Goal: Task Accomplishment & Management: Use online tool/utility

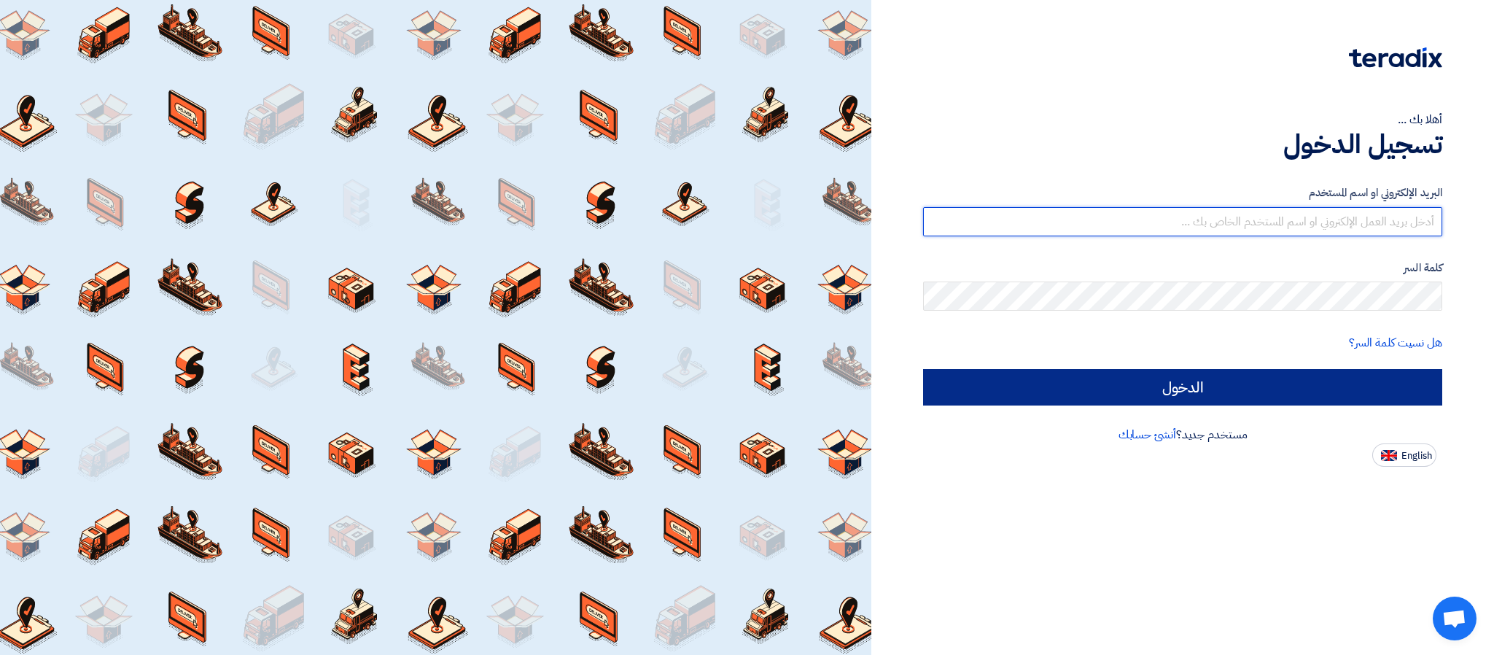
type input "[PERSON_NAME][EMAIL_ADDRESS][DOMAIN_NAME]"
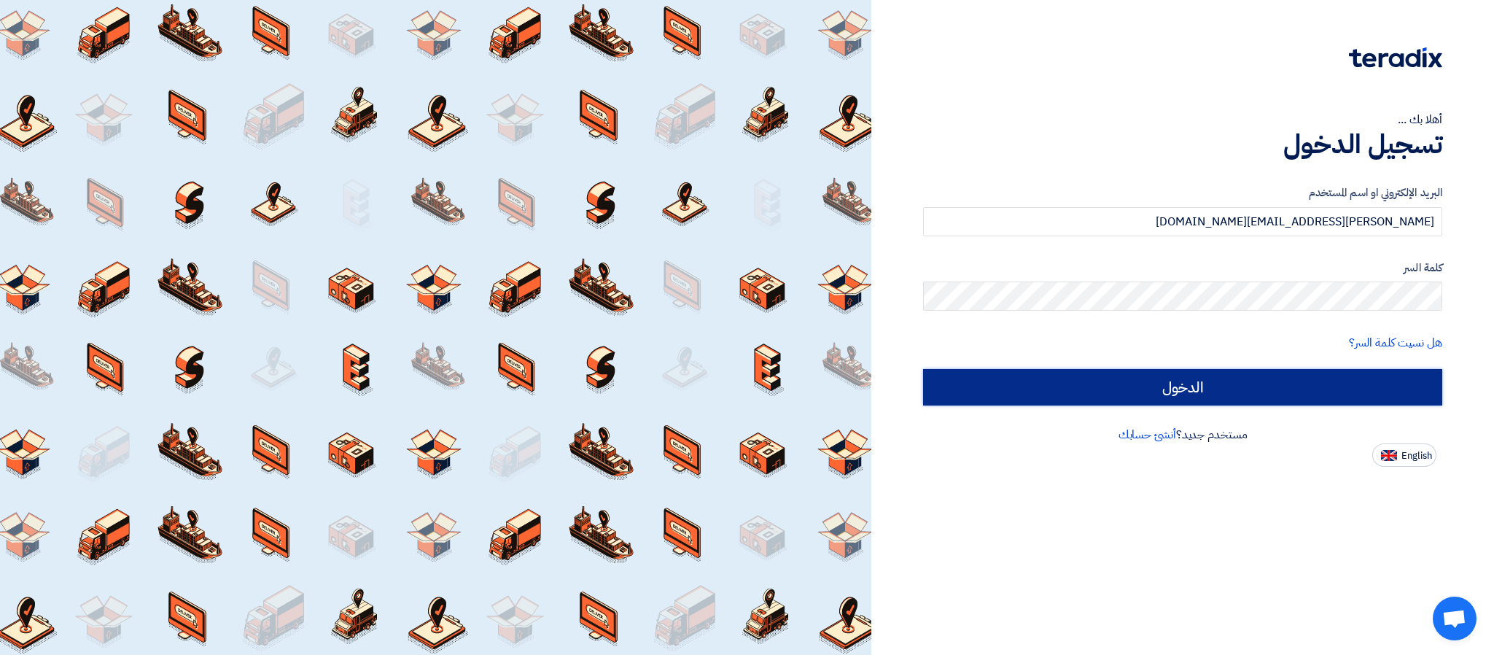
click at [1168, 394] on input "الدخول" at bounding box center [1182, 387] width 519 height 36
type input "Sign in"
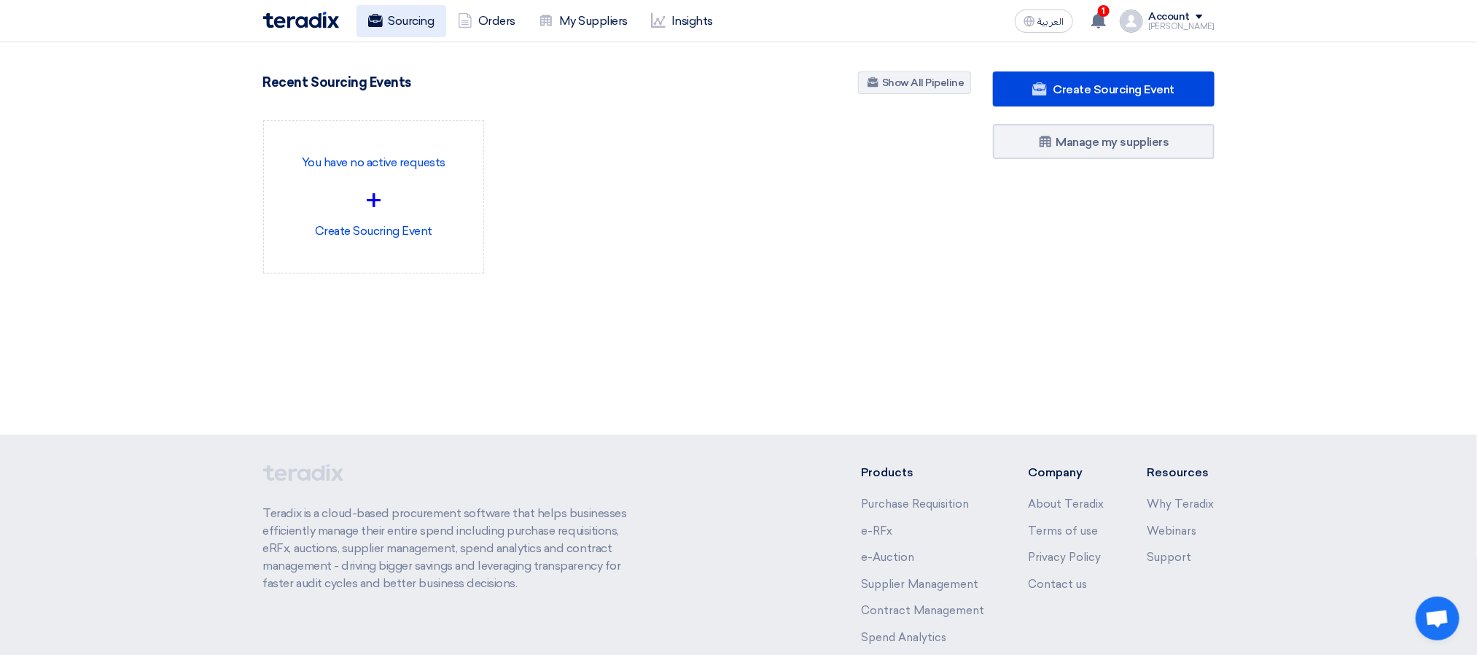
click at [402, 24] on link "Sourcing" at bounding box center [402, 21] width 90 height 32
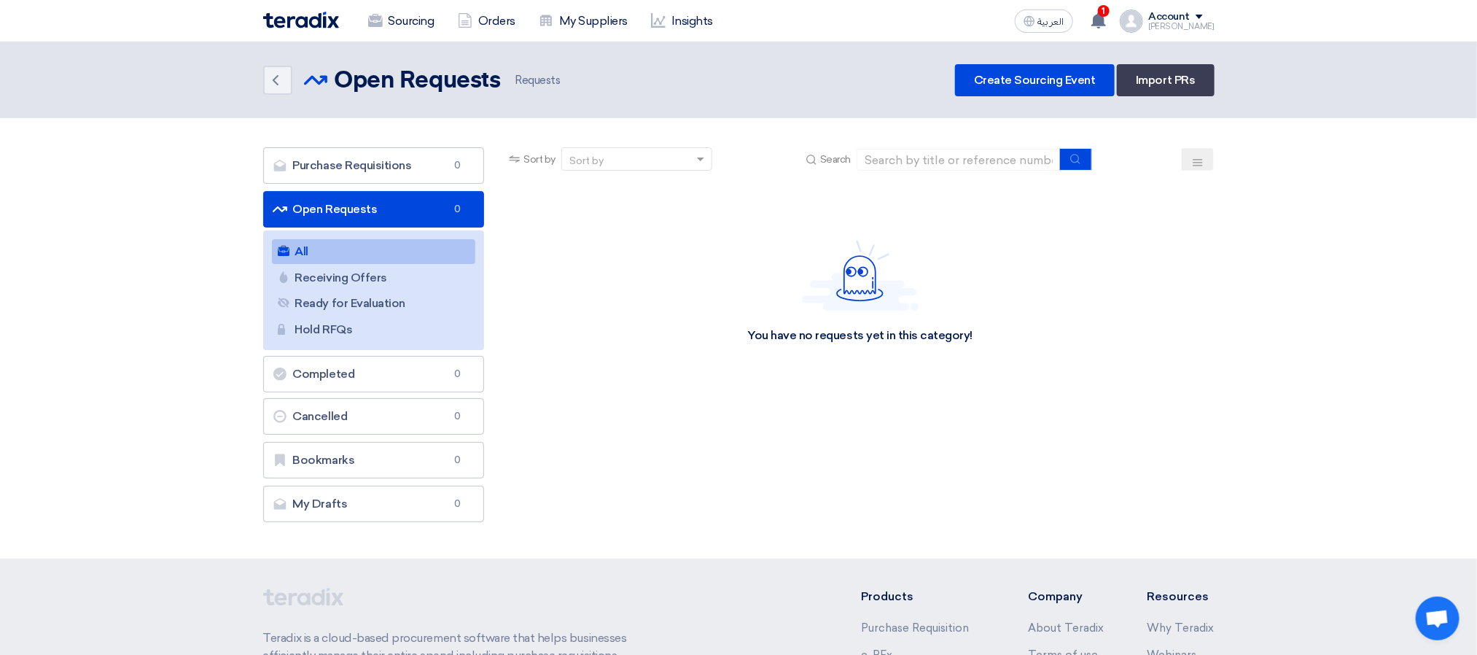
click at [783, 77] on div "Back Open Requests Open Requests Requests Create Sourcing Event Import PRs" at bounding box center [739, 80] width 952 height 32
click at [790, 98] on header "Back Open Requests Open Requests 85" at bounding box center [738, 80] width 1477 height 76
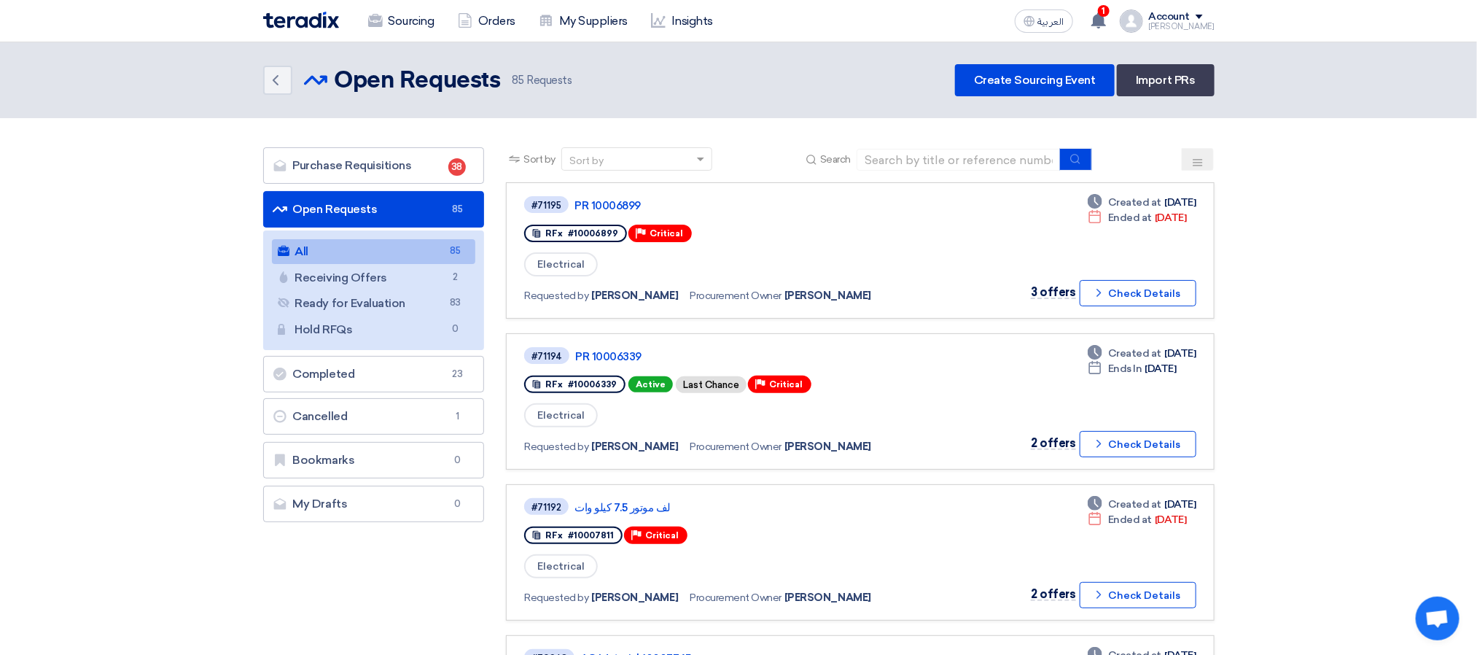
click at [790, 93] on div "Back Open Requests Open Requests 85 Requests Create Sourcing Event Import PRs" at bounding box center [739, 80] width 952 height 32
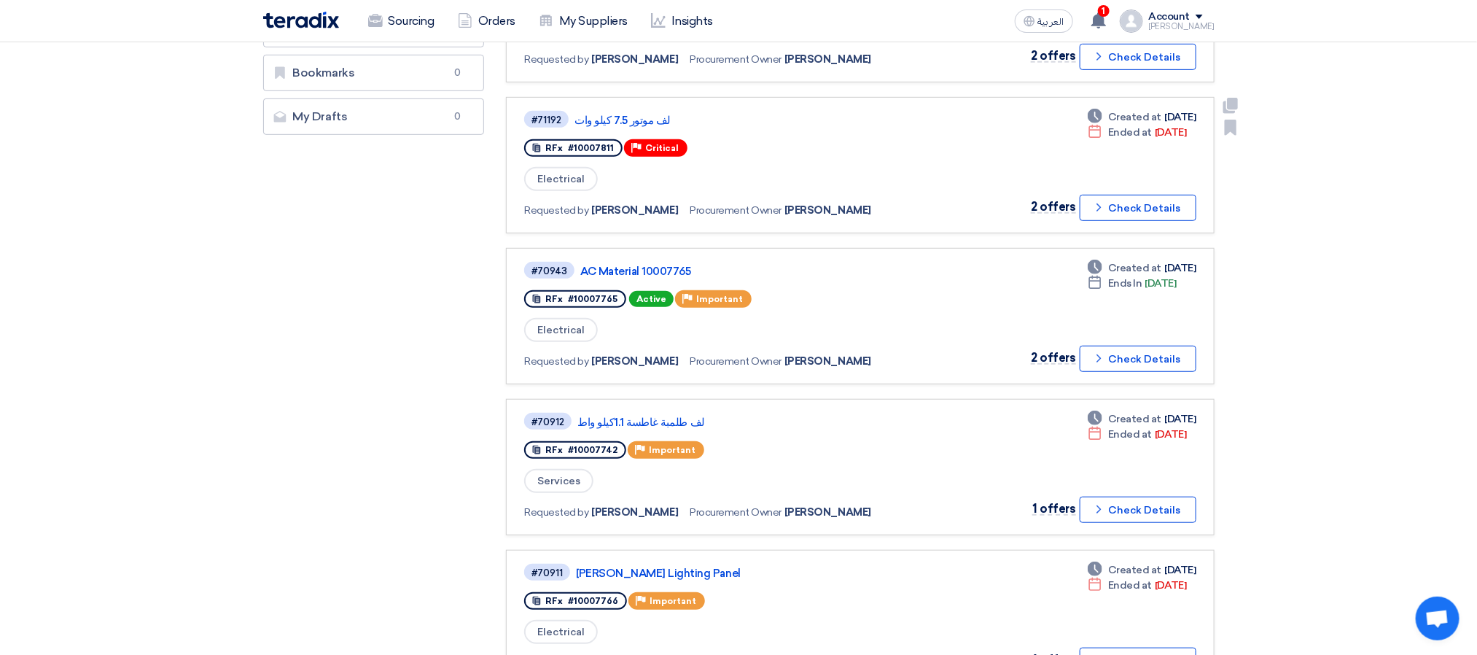
scroll to position [437, 0]
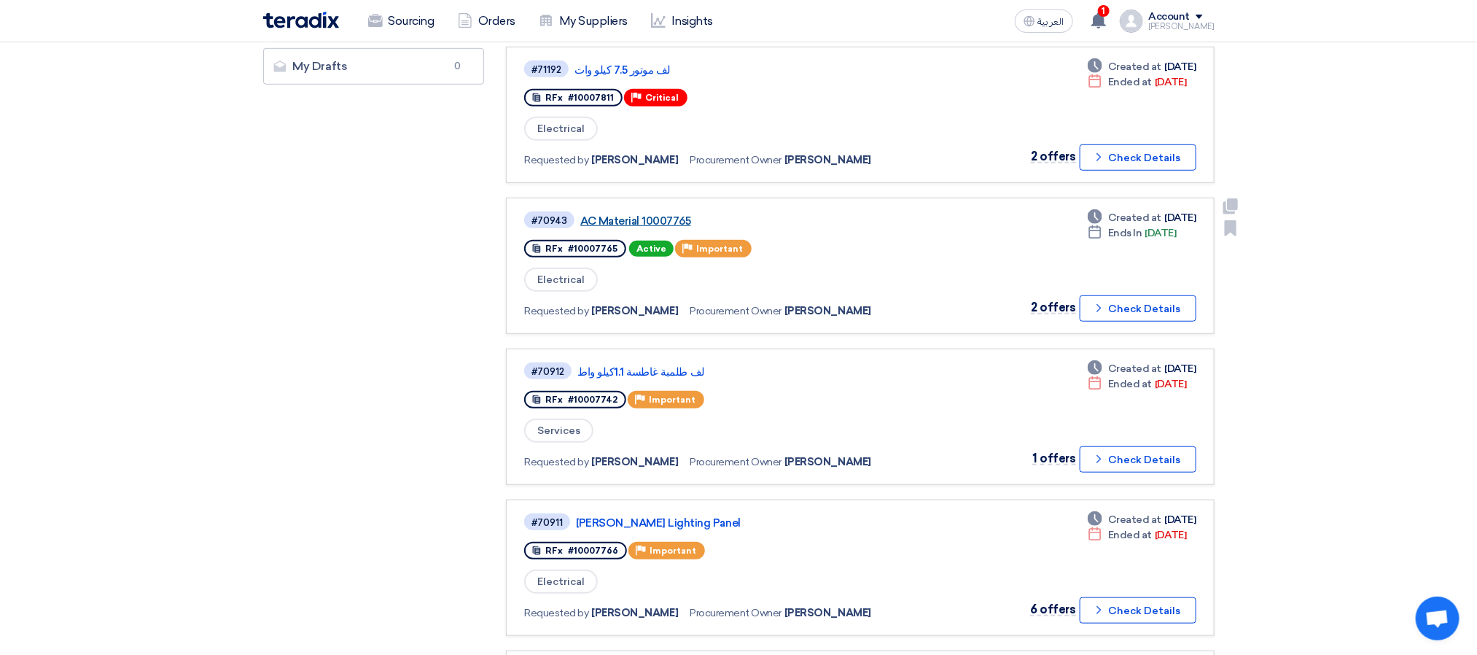
click at [667, 215] on link "AC Material 10007765" at bounding box center [762, 220] width 365 height 13
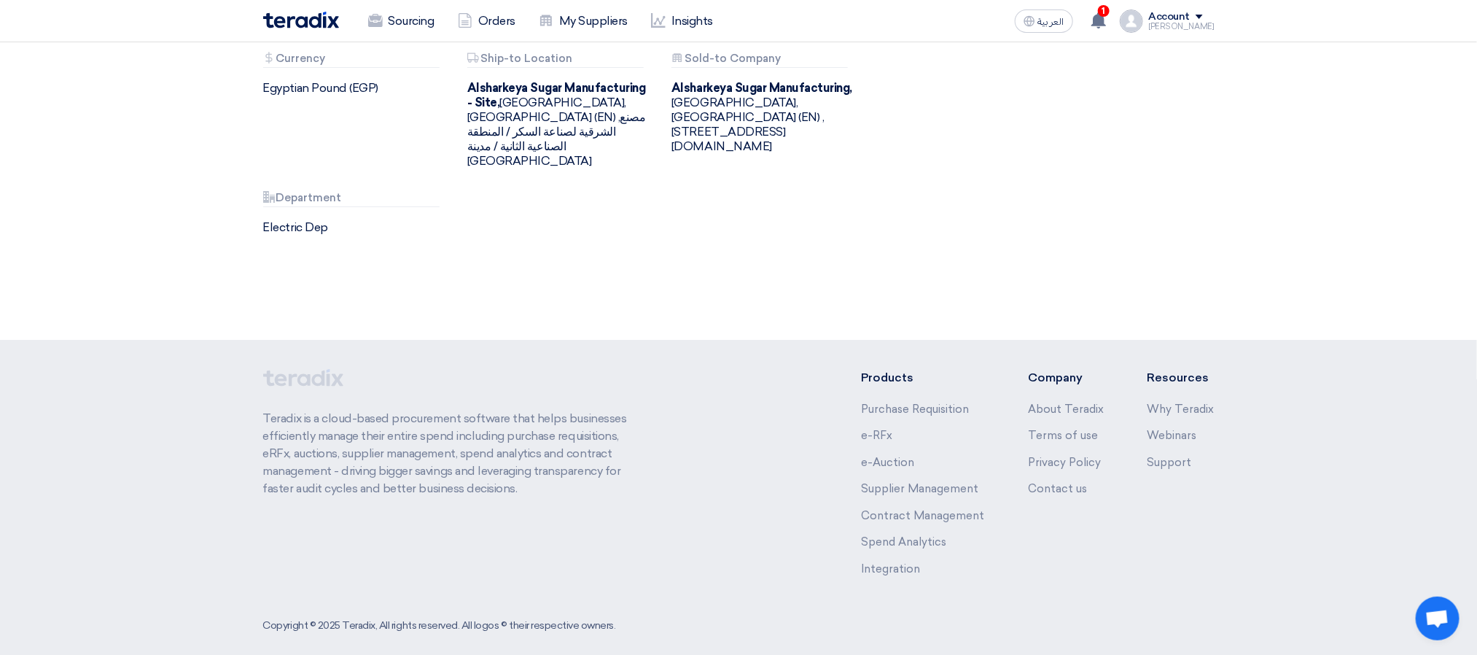
scroll to position [1492, 0]
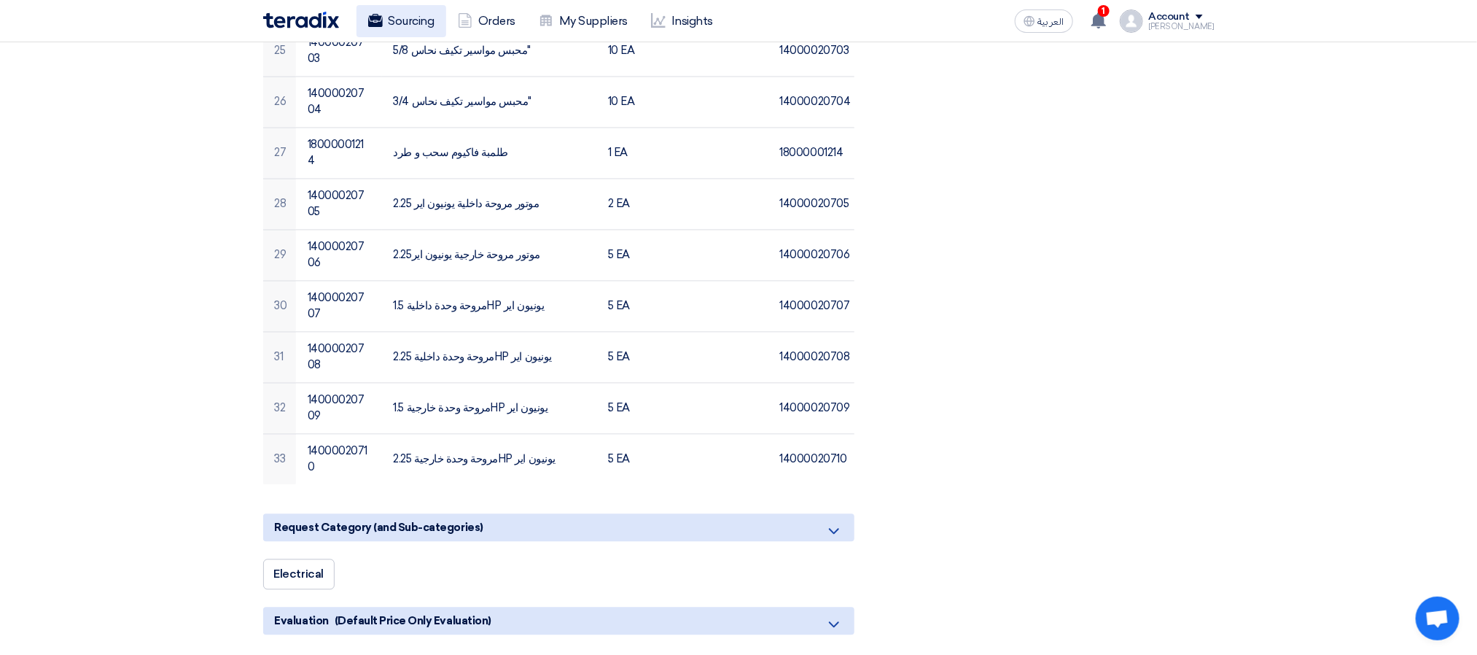
click at [424, 14] on link "Sourcing" at bounding box center [402, 21] width 90 height 32
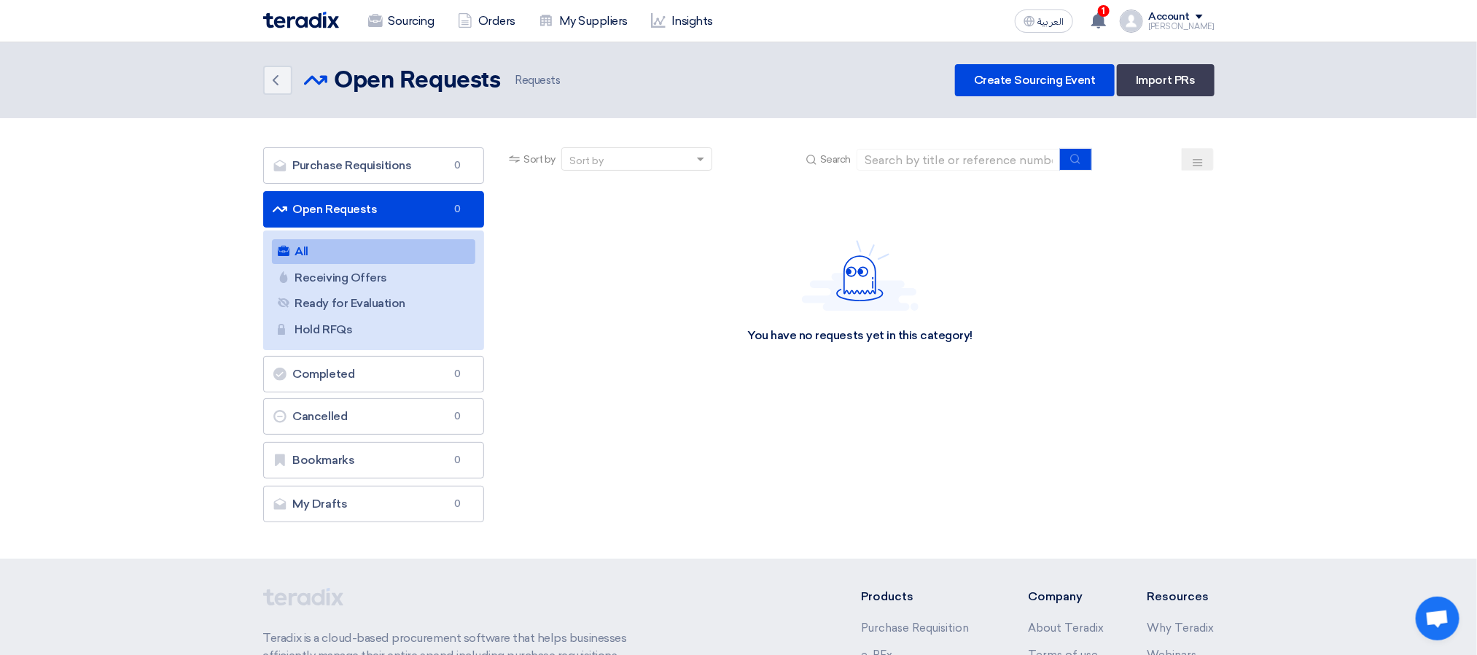
click at [785, 53] on header "Back Open Requests Open Requests Requests" at bounding box center [738, 80] width 1477 height 76
click at [447, 278] on span "2" at bounding box center [454, 277] width 17 height 15
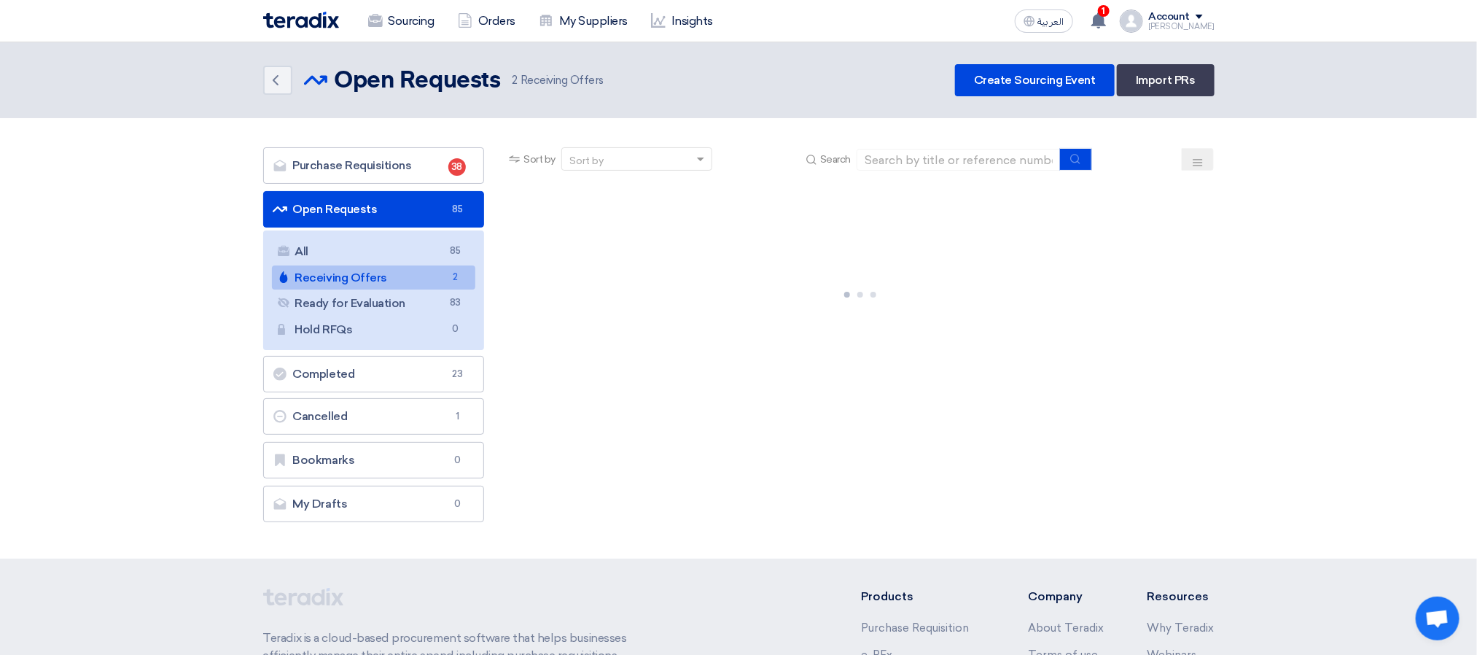
click at [886, 107] on header "Back Open Requests Open Requests 2" at bounding box center [738, 80] width 1477 height 76
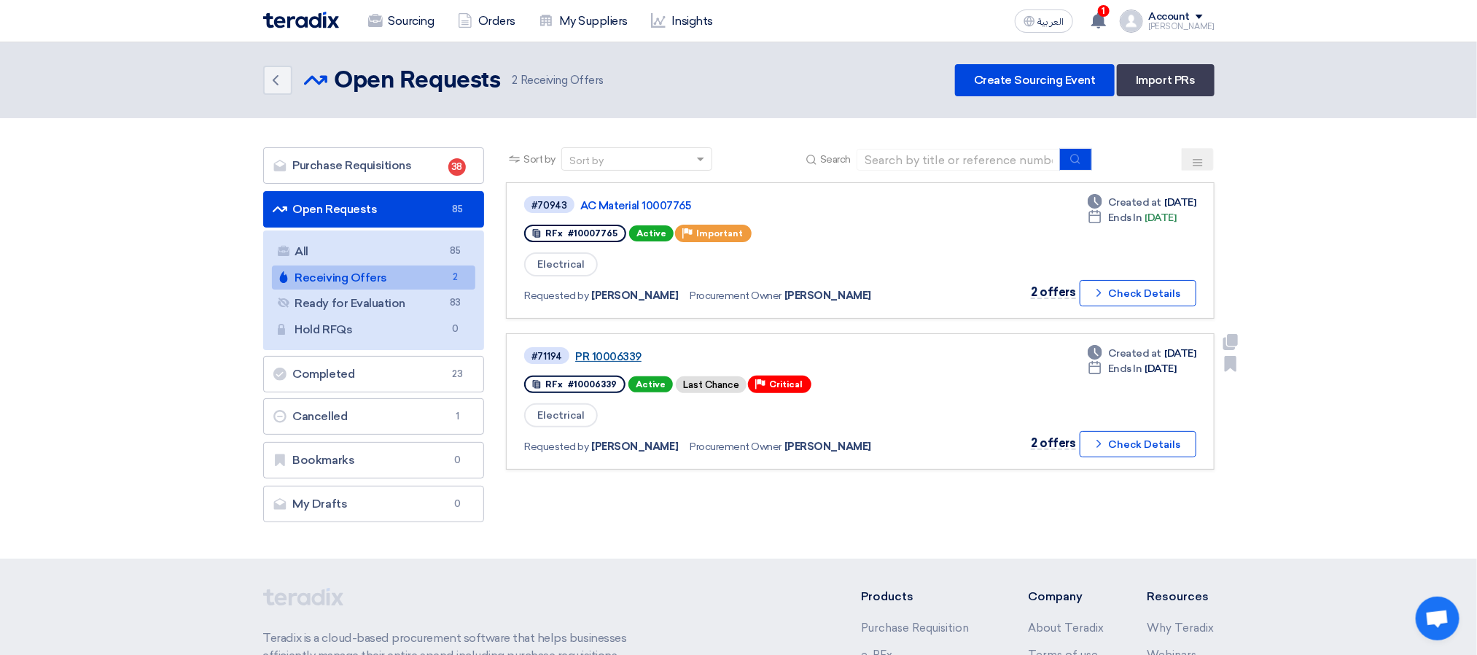
click at [612, 350] on link "PR 10006339" at bounding box center [757, 356] width 365 height 13
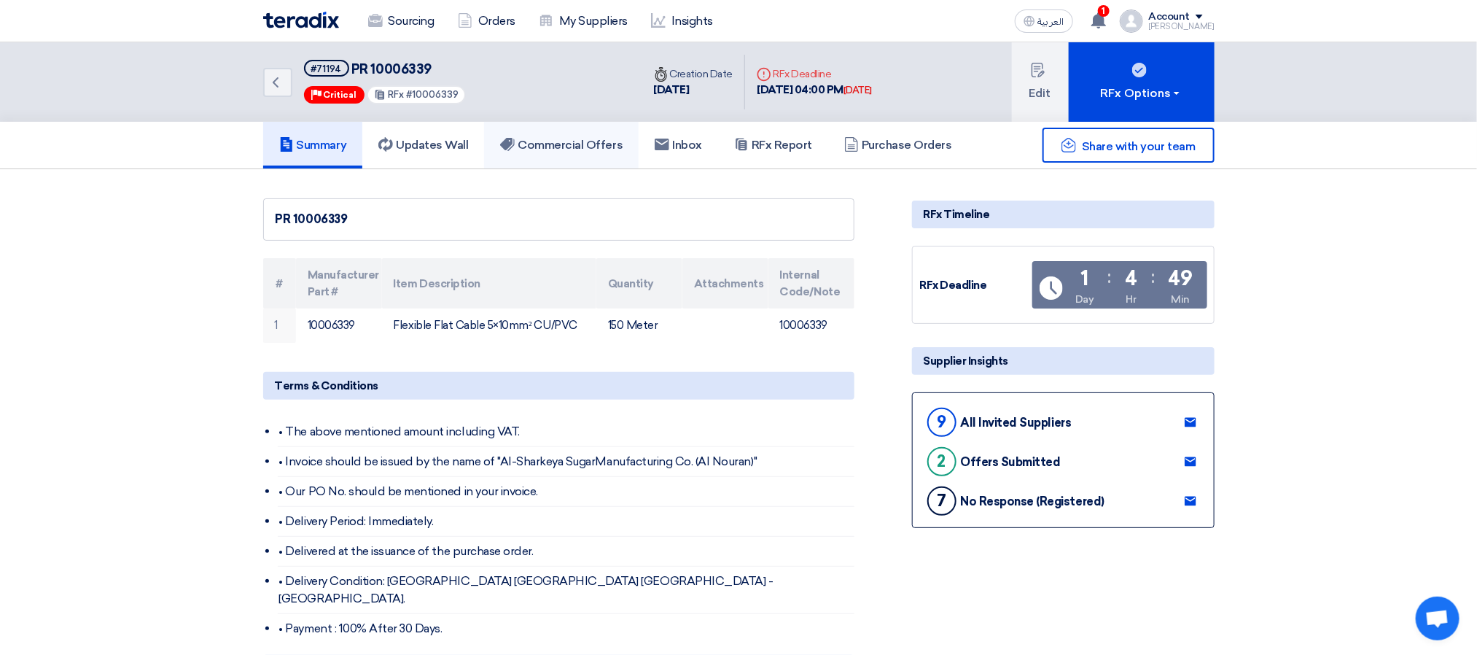
click at [576, 160] on link "Commercial Offers" at bounding box center [561, 145] width 155 height 47
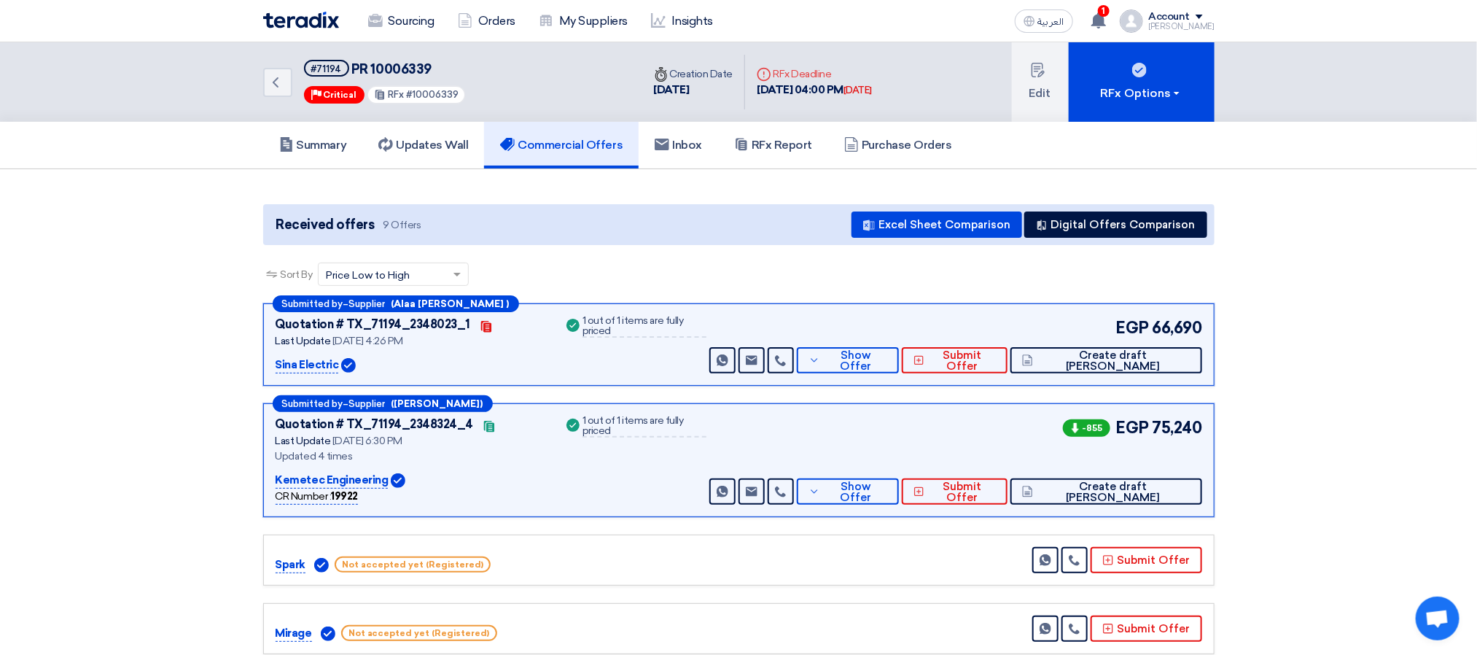
click at [769, 271] on div "Sort By Sort by × Price Low to High ×" at bounding box center [739, 282] width 952 height 41
click at [559, 225] on div "Received offers 9 Offers Excel Sheet Comparison Digital Offers Comparison" at bounding box center [739, 224] width 952 height 41
click at [887, 361] on span "Show Offer" at bounding box center [855, 361] width 63 height 22
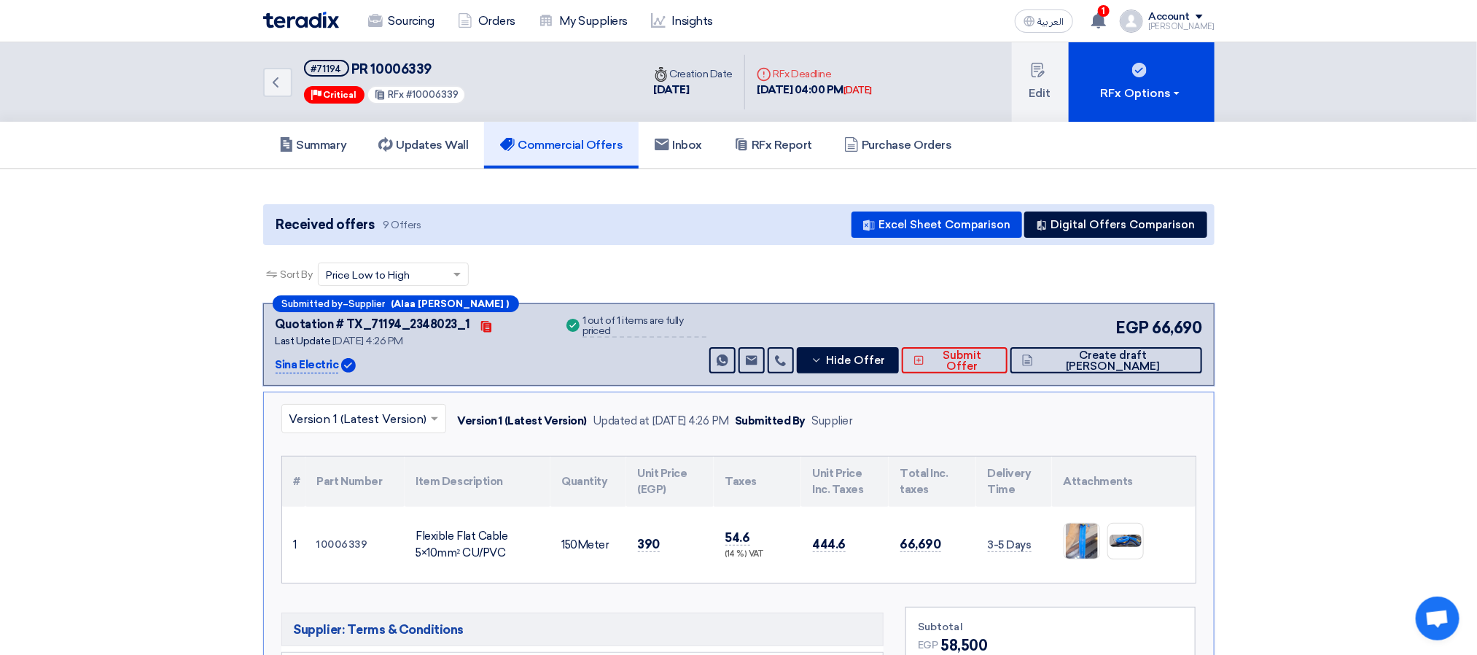
click at [963, 424] on div "× Version 1 (Latest Version) Version 1 (Latest Version) Updated at [DATE] 4:26 …" at bounding box center [738, 421] width 915 height 34
drag, startPoint x: 930, startPoint y: 427, endPoint x: 446, endPoint y: 403, distance: 484.7
click at [446, 404] on div "× Version 1 (Latest Version) Version 1 (Latest Version) Updated at [DATE] 4:26 …" at bounding box center [738, 421] width 915 height 34
click at [527, 443] on div "× Version 1 (Latest Version) Version 1 (Latest Version) Updated at [DATE] 4:26 …" at bounding box center [739, 656] width 952 height 529
click at [847, 429] on div "Supplier" at bounding box center [832, 421] width 41 height 17
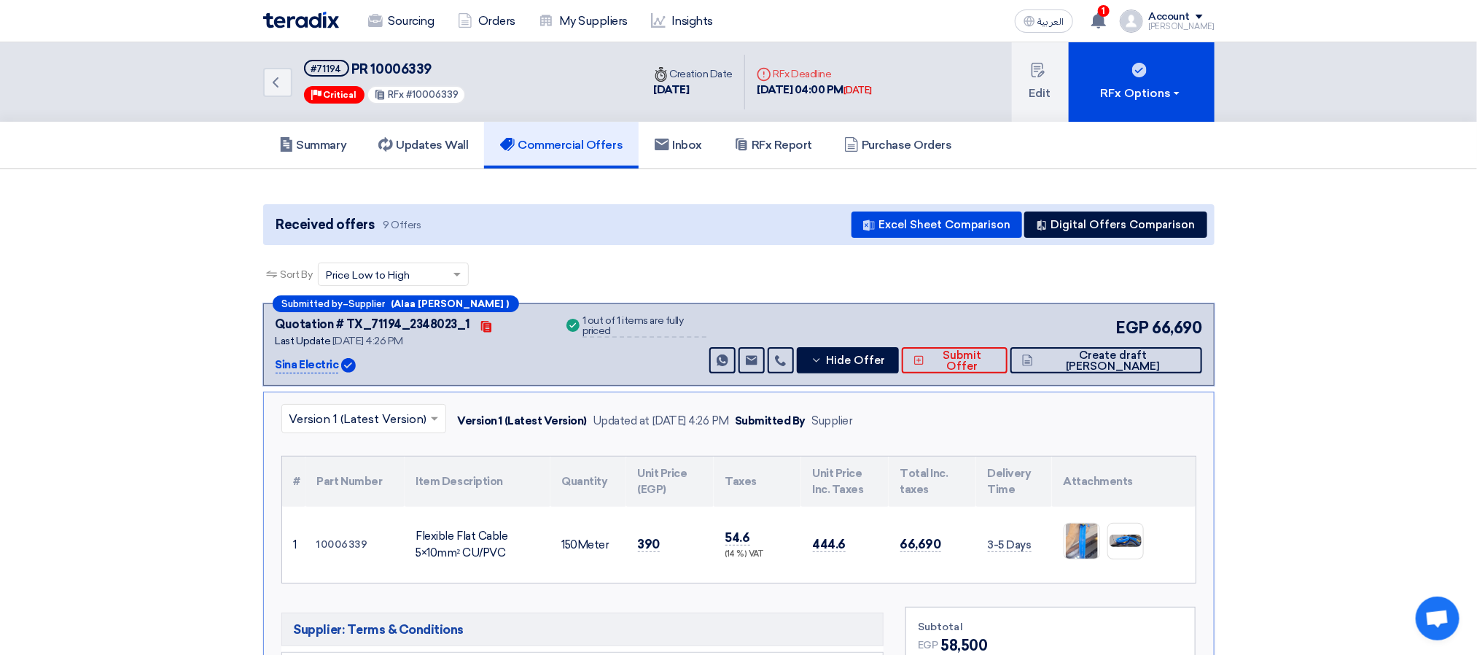
drag, startPoint x: 887, startPoint y: 431, endPoint x: 462, endPoint y: 427, distance: 424.4
click at [462, 427] on div "× Version 1 (Latest Version) Version 1 (Latest Version) Updated at [DATE] 4:26 …" at bounding box center [738, 421] width 915 height 34
click at [464, 429] on div "Version 1 (Latest Version)" at bounding box center [523, 421] width 130 height 17
drag, startPoint x: 462, startPoint y: 418, endPoint x: 932, endPoint y: 427, distance: 469.6
click at [932, 427] on div "× Version 1 (Latest Version) Version 1 (Latest Version) Updated at [DATE] 4:26 …" at bounding box center [738, 421] width 915 height 34
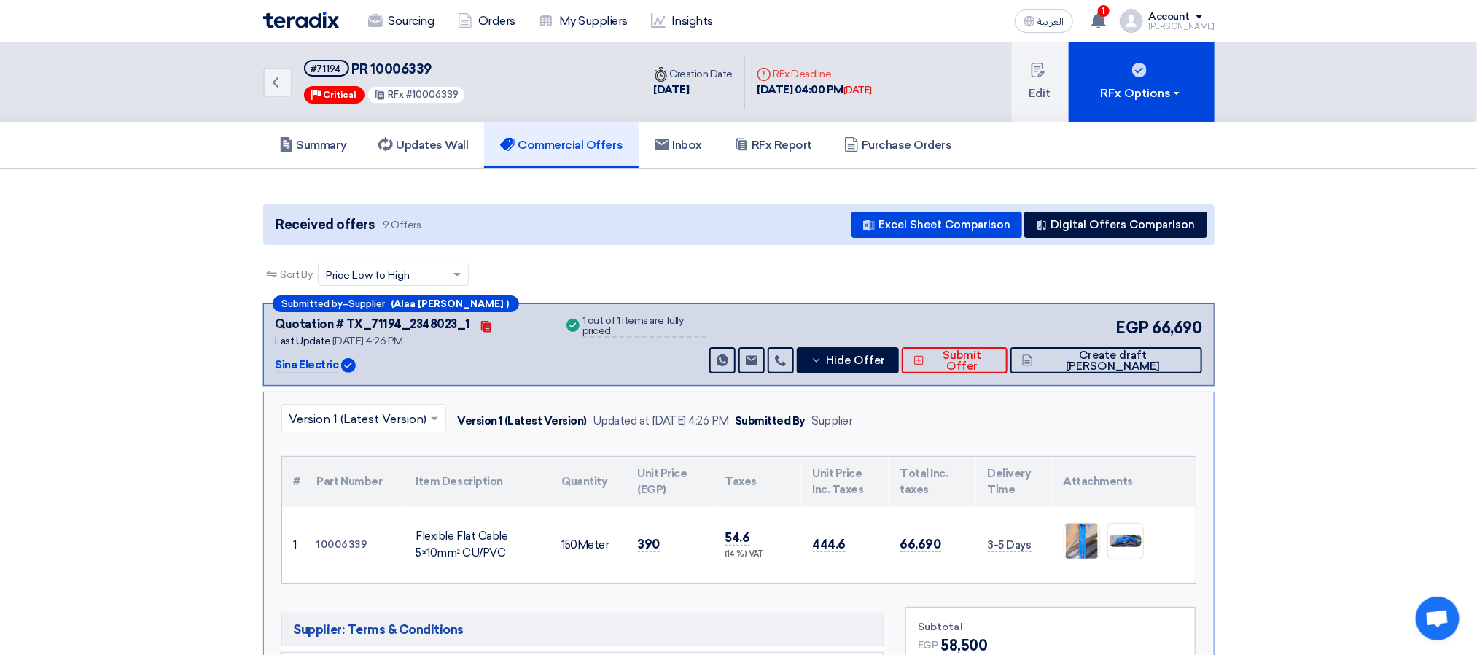
click at [919, 433] on div "× Version 1 (Latest Version) Version 1 (Latest Version) Updated at [DATE] 4:26 …" at bounding box center [738, 421] width 915 height 34
drag, startPoint x: 915, startPoint y: 429, endPoint x: 451, endPoint y: 419, distance: 464.6
click at [451, 419] on div "× Version 1 (Latest Version) Version 1 (Latest Version) Updated at [DATE] 4:26 …" at bounding box center [738, 421] width 915 height 34
click at [661, 276] on div "Sort By Sort by × Price Low to High ×" at bounding box center [739, 282] width 952 height 41
drag, startPoint x: 580, startPoint y: 147, endPoint x: 547, endPoint y: 155, distance: 34.5
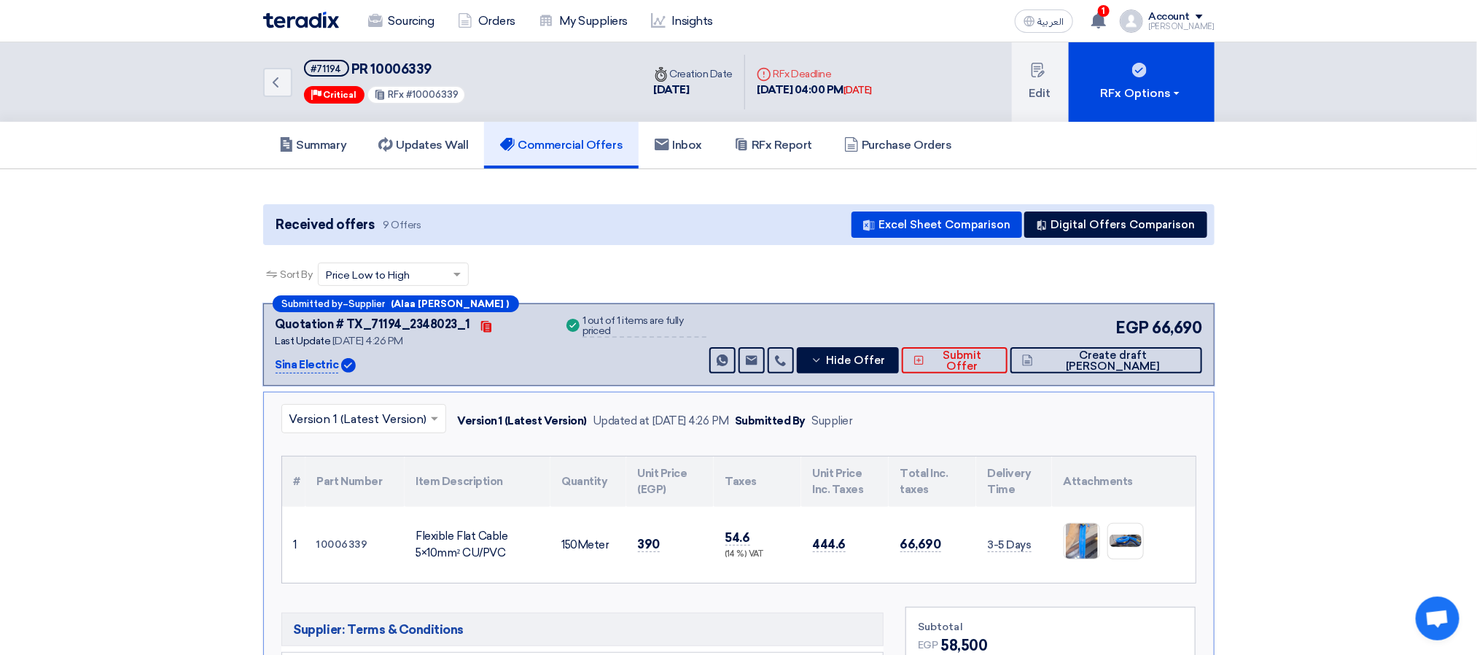
click at [580, 147] on h5 "Commercial Offers" at bounding box center [561, 145] width 122 height 15
click at [442, 144] on h5 "Updates Wall" at bounding box center [423, 145] width 90 height 15
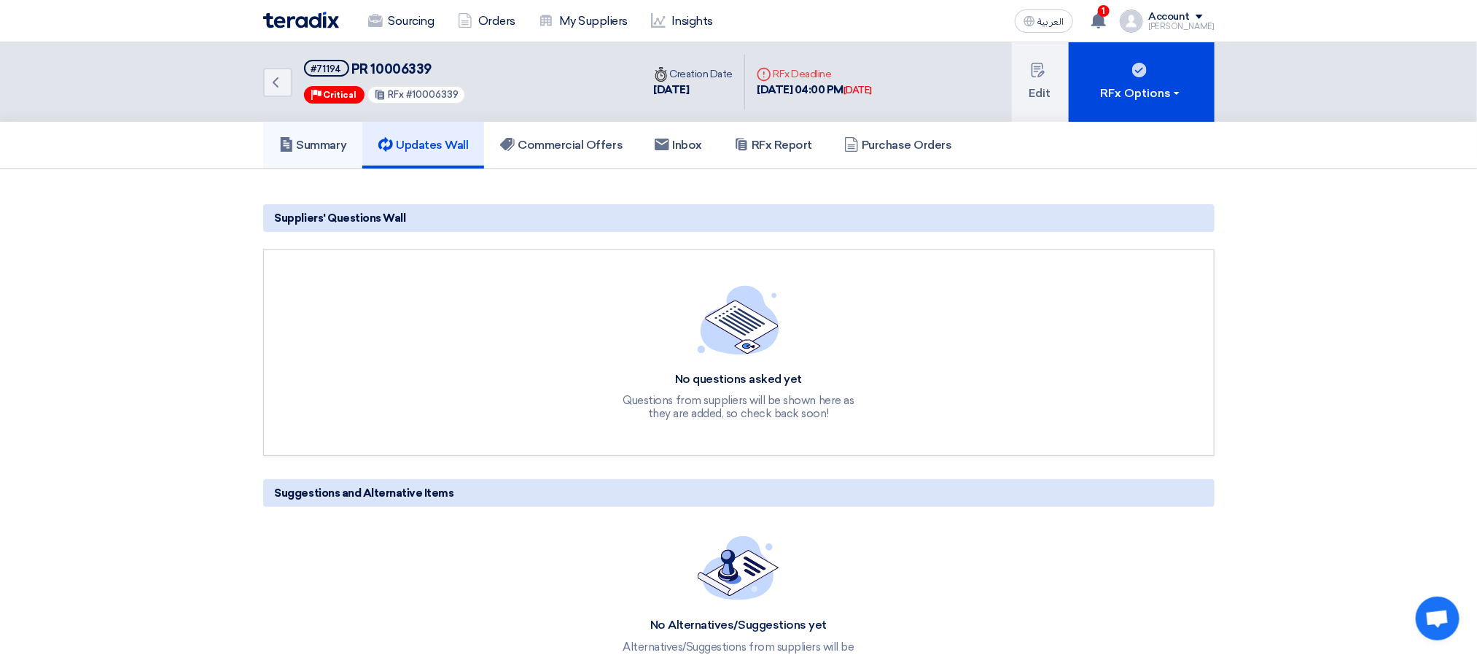
click at [346, 132] on link "Summary" at bounding box center [313, 145] width 100 height 47
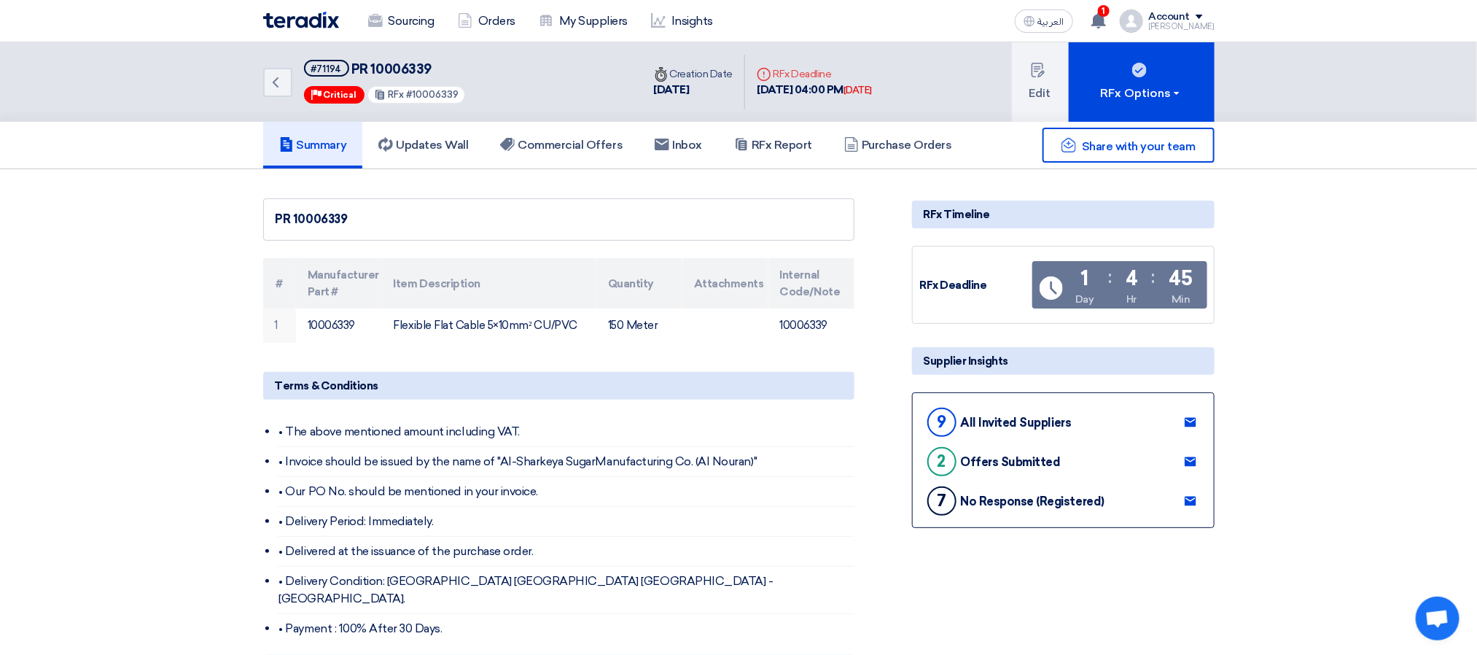
click at [563, 90] on div "Back #71194 PR 10006339 Priority Critical RFx #10006339" at bounding box center [452, 81] width 379 height 79
